Goal: Navigation & Orientation: Find specific page/section

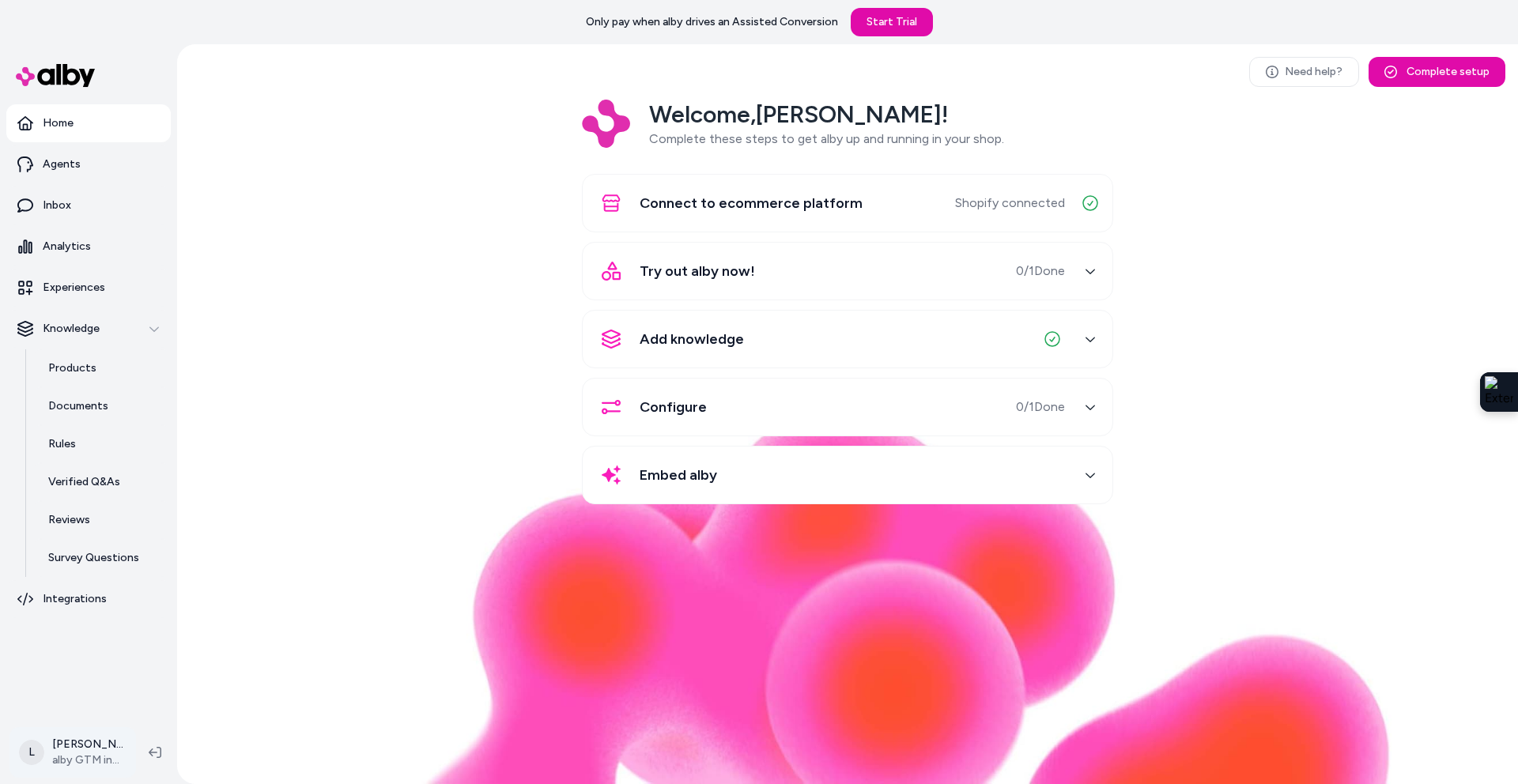
click at [101, 745] on html "Only pay when alby drives an Assisted Conversion Start Trial Home Agents Inbox …" at bounding box center [759, 392] width 1518 height 784
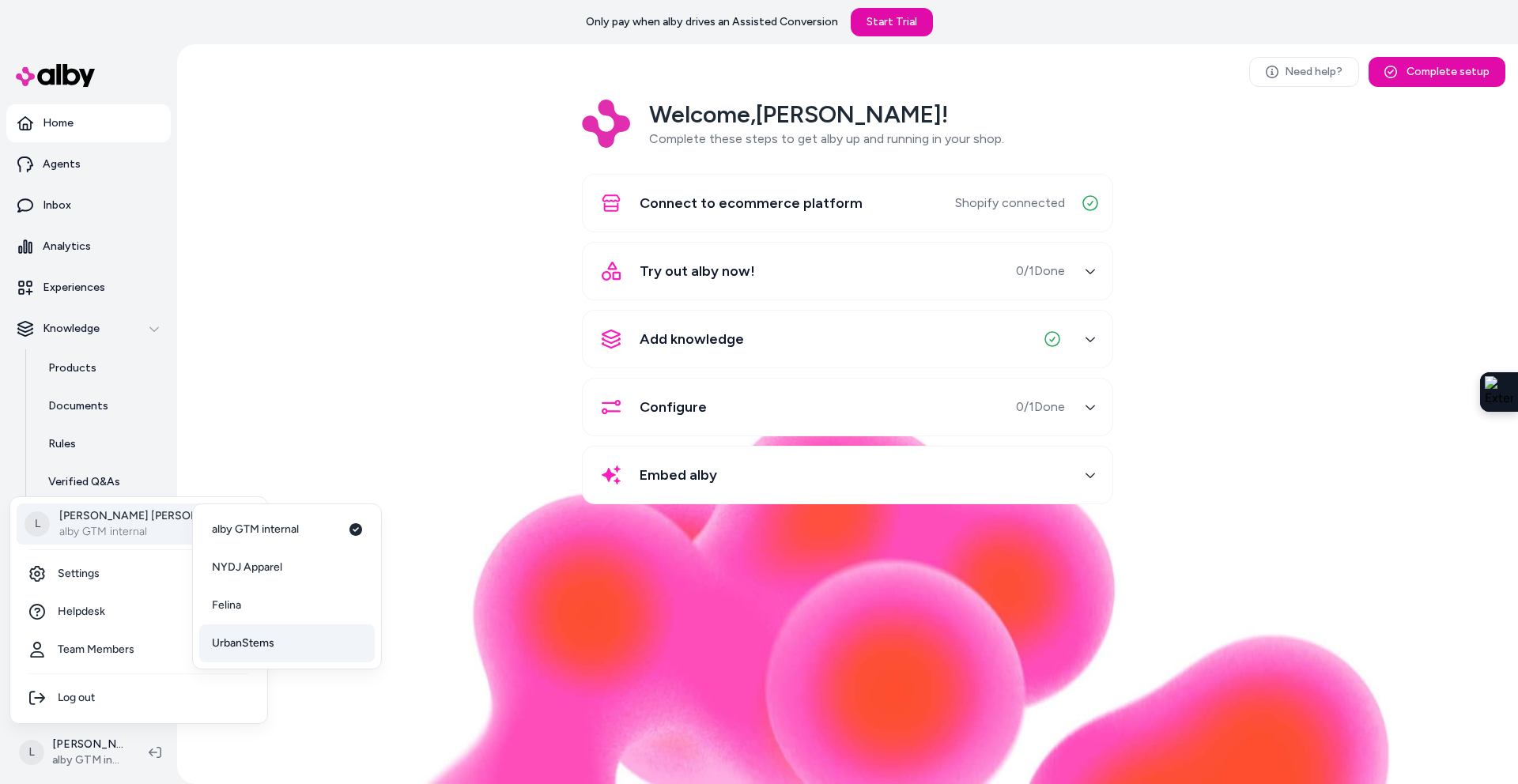
click at [243, 639] on span "UrbanStems" at bounding box center [243, 644] width 63 height 16
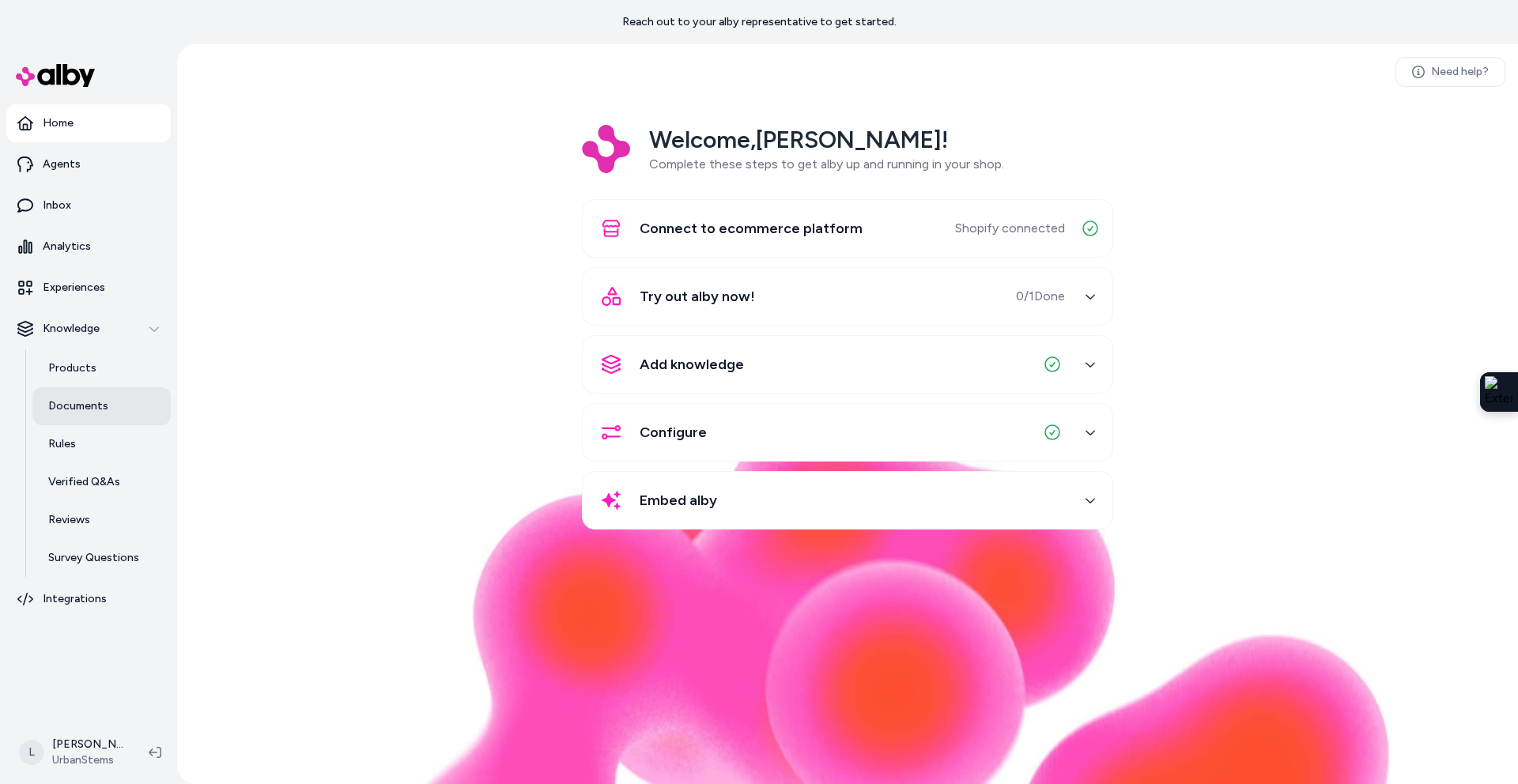
click at [79, 407] on p "Documents" at bounding box center [78, 406] width 60 height 16
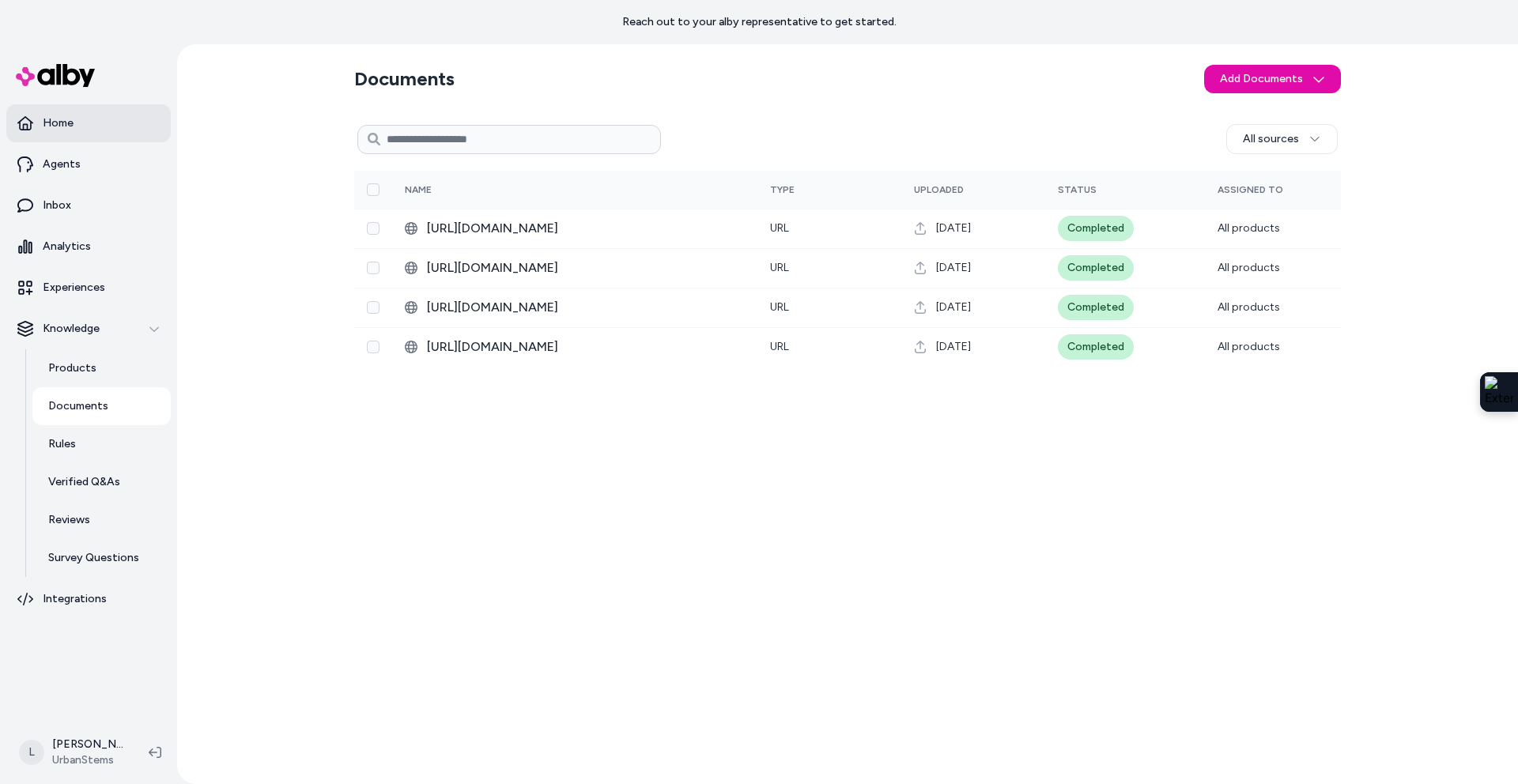
click at [72, 122] on p "Home" at bounding box center [58, 124] width 31 height 16
